Goal: Task Accomplishment & Management: Use online tool/utility

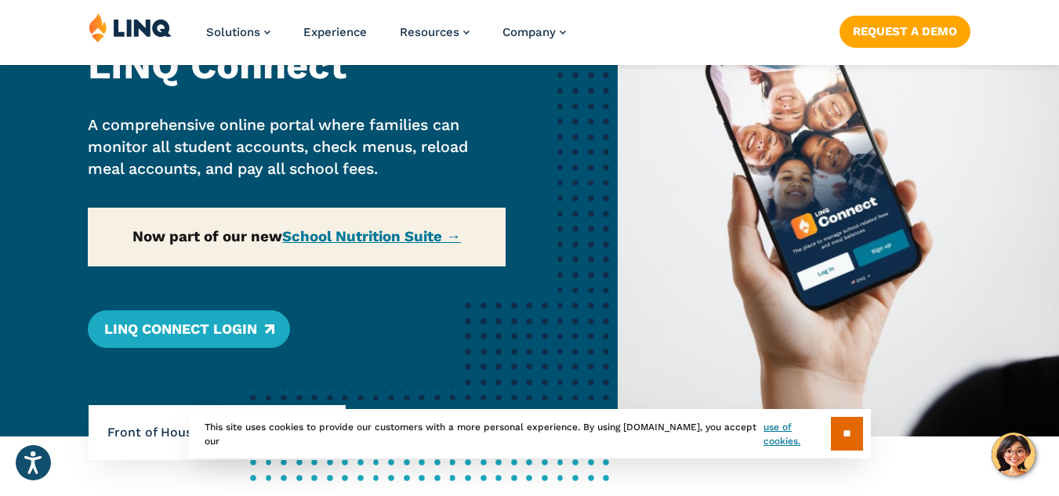
scroll to position [235, 0]
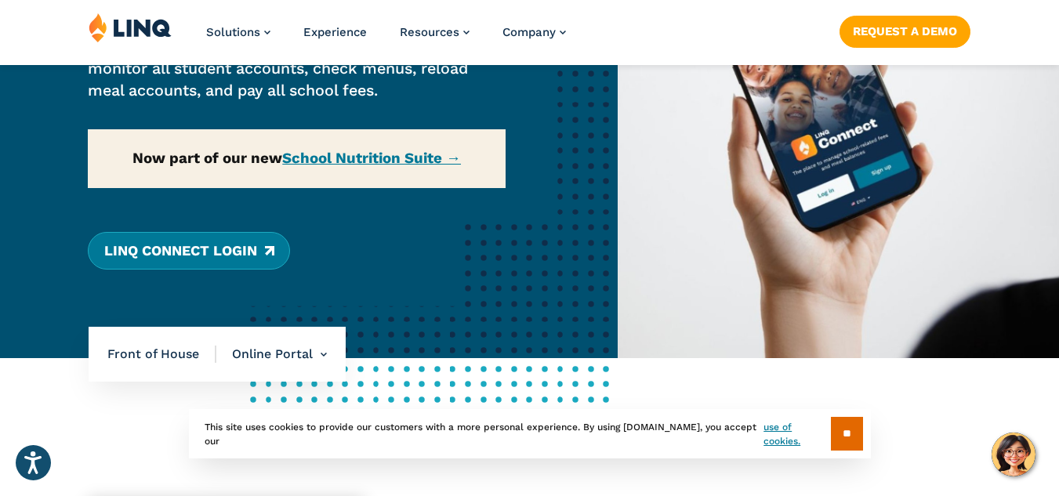
click at [182, 255] on link "LINQ Connect Login" at bounding box center [188, 251] width 201 height 38
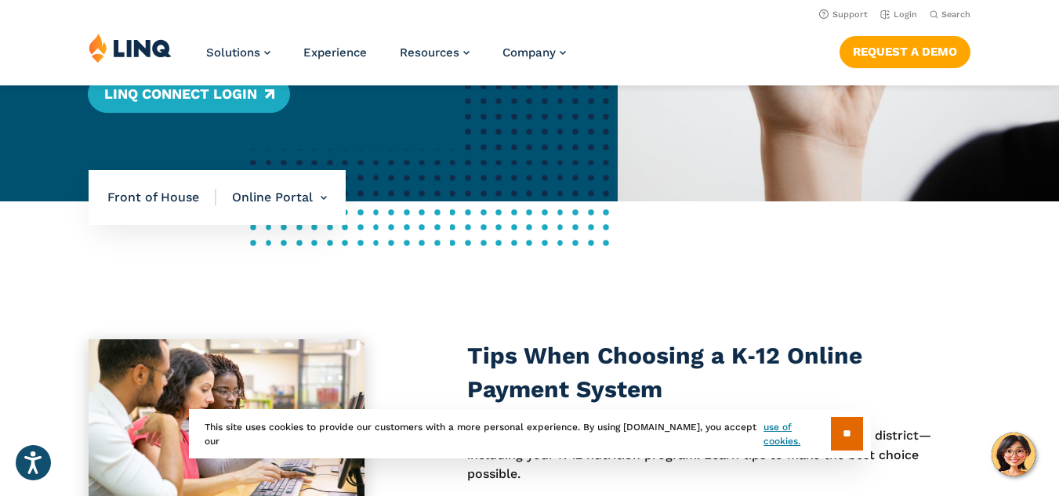
scroll to position [313, 0]
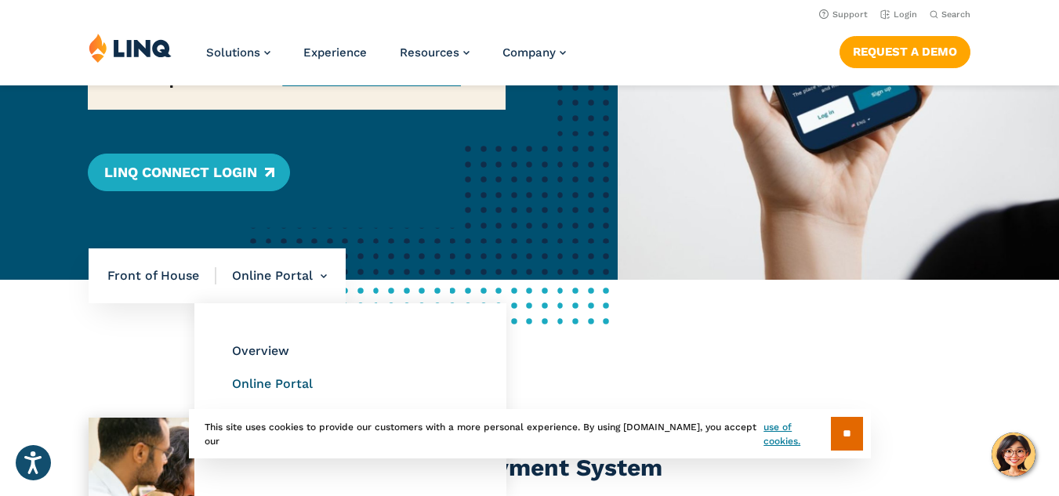
click at [278, 379] on link "Online Portal" at bounding box center [272, 383] width 81 height 15
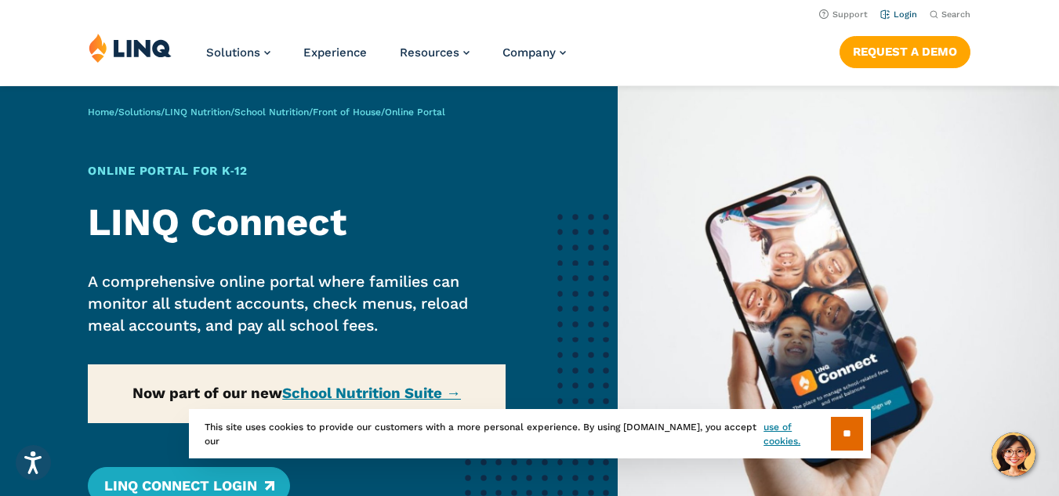
click at [896, 16] on link "Login" at bounding box center [898, 14] width 37 height 10
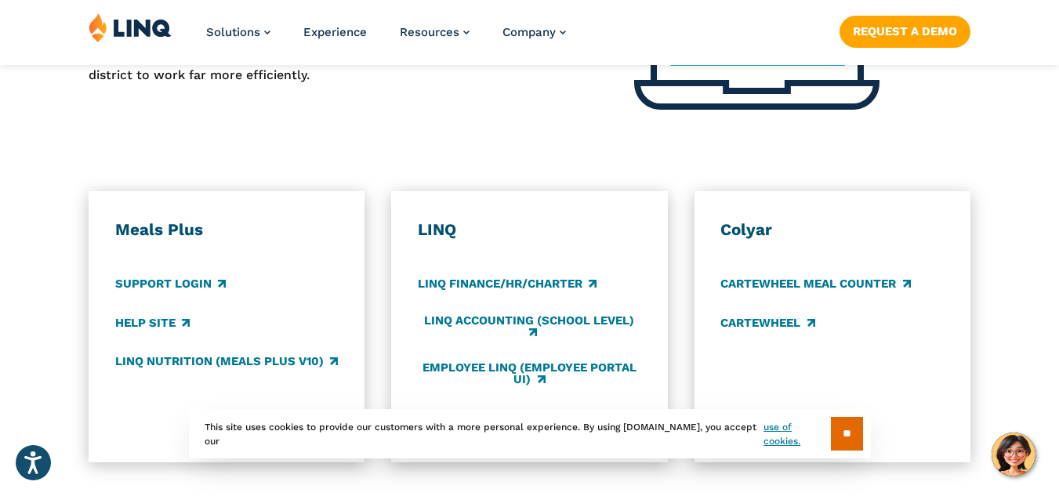
scroll to position [862, 0]
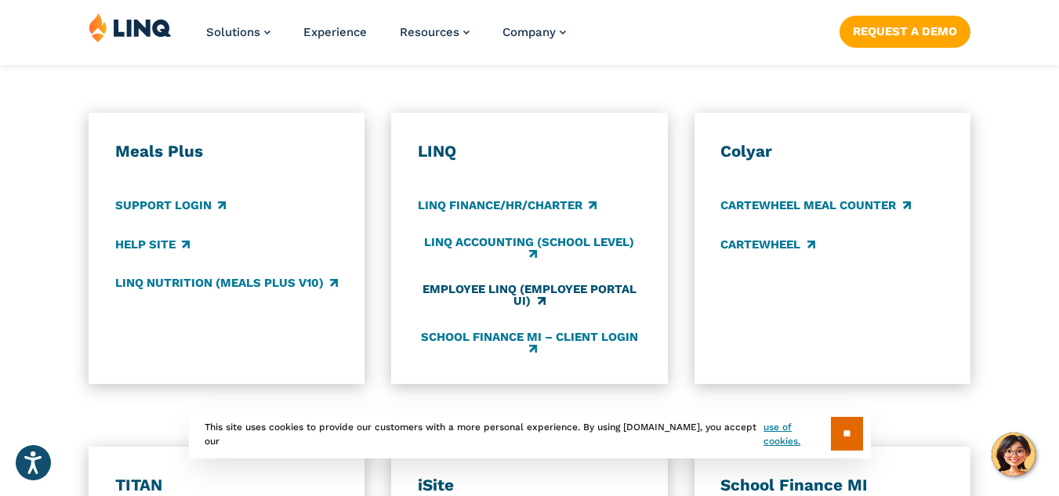
click at [458, 292] on link "Employee LINQ (Employee Portal UI)" at bounding box center [529, 296] width 223 height 26
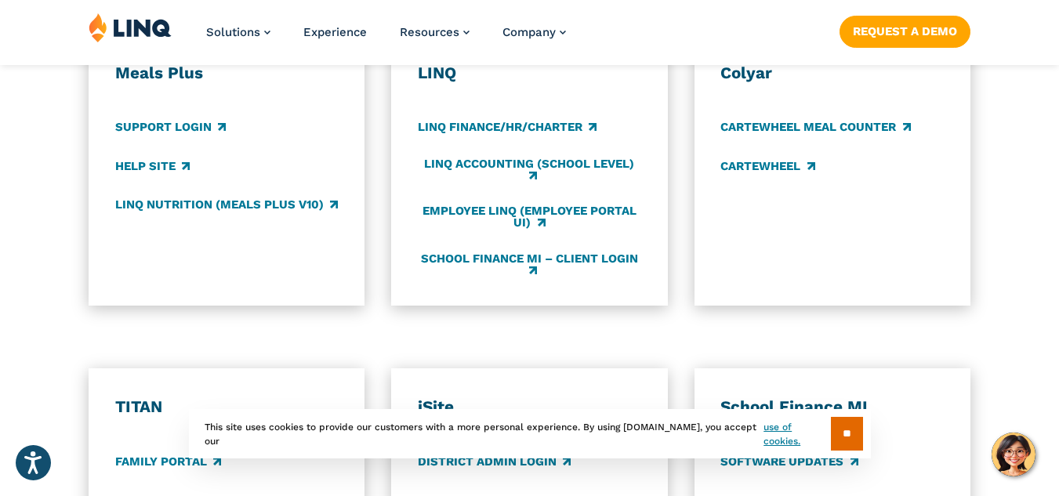
scroll to position [1019, 0]
